Goal: Navigation & Orientation: Find specific page/section

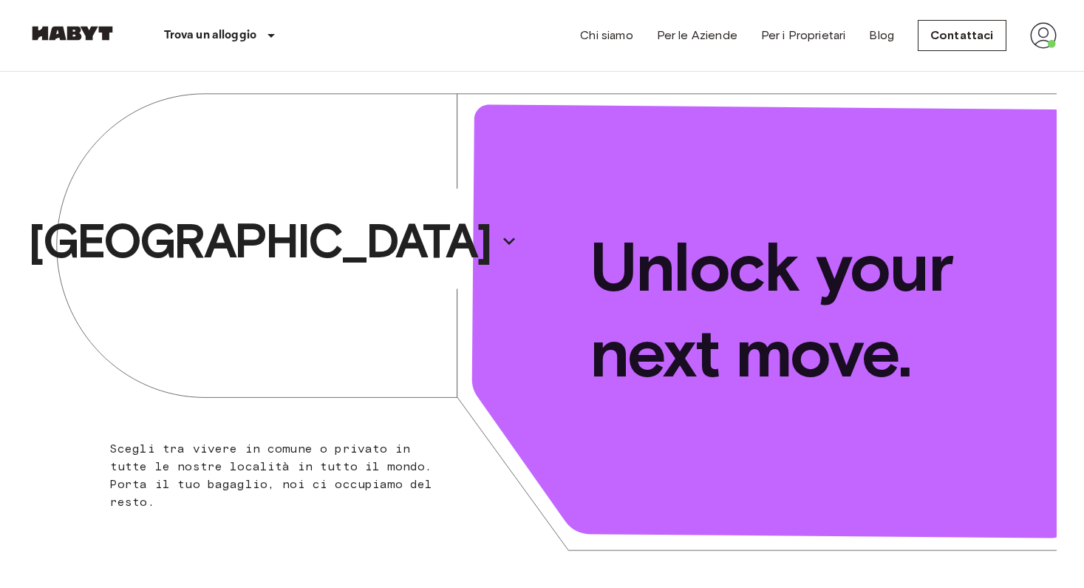
click at [82, 370] on div "[GEOGRAPHIC_DATA]" at bounding box center [285, 241] width 514 height 339
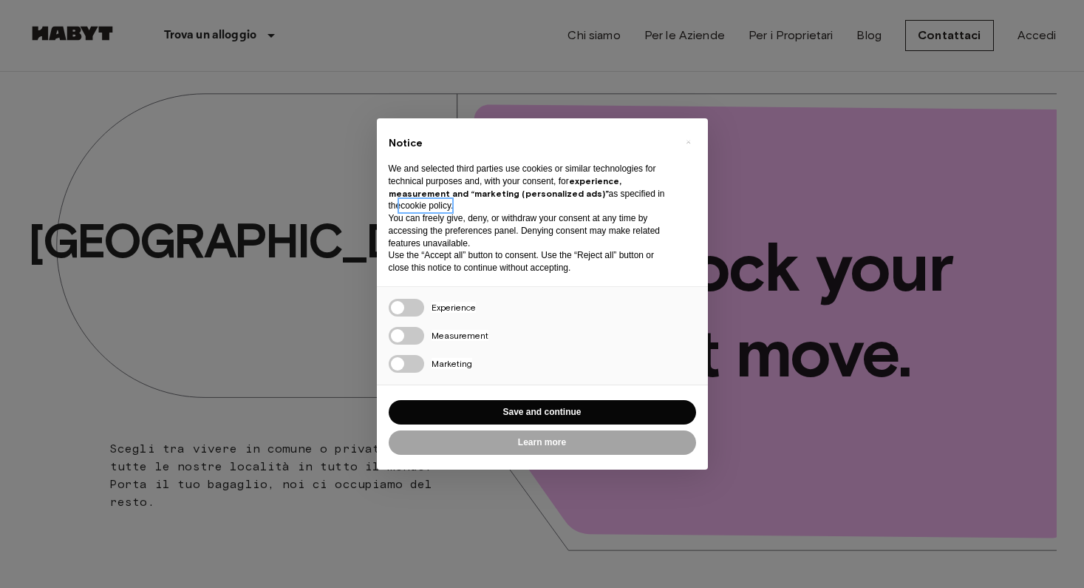
click at [411, 207] on link "cookie policy" at bounding box center [426, 205] width 50 height 10
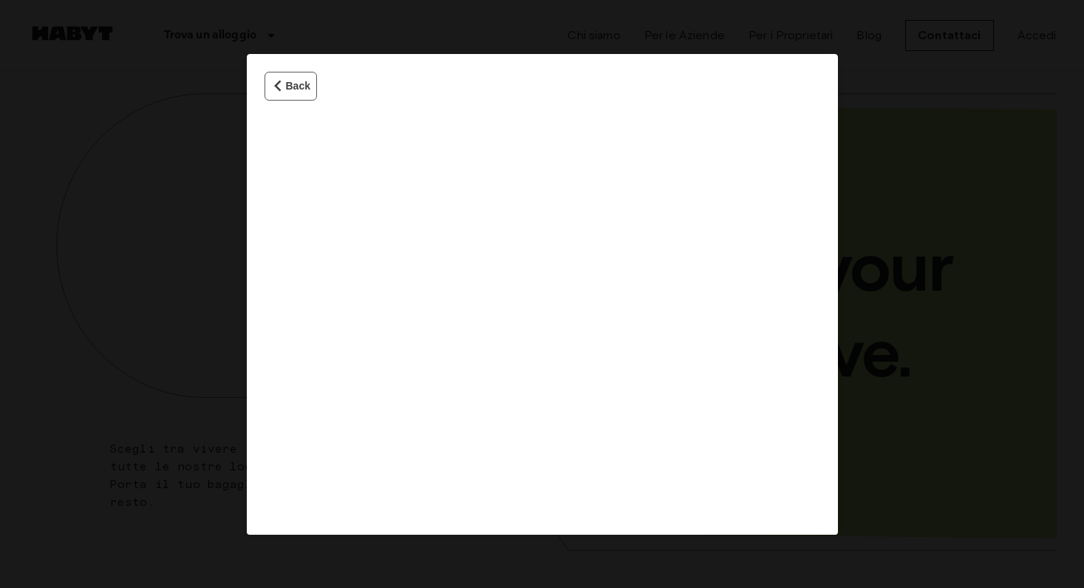
click at [298, 88] on button "Back" at bounding box center [291, 86] width 52 height 29
